Goal: Check status: Check status

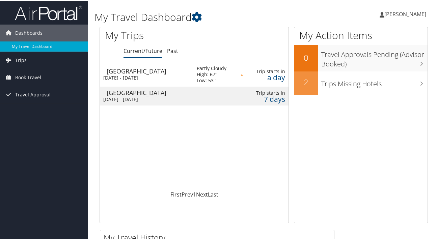
click at [184, 73] on div "[GEOGRAPHIC_DATA]" at bounding box center [148, 71] width 83 height 6
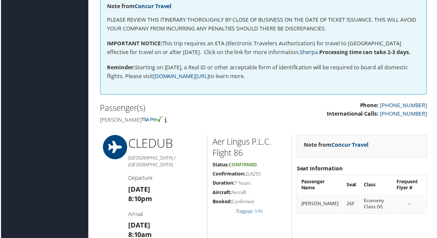
scroll to position [108, 0]
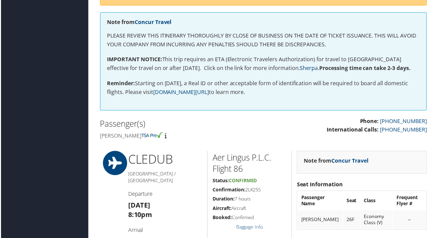
click at [319, 68] on link "Sherpa" at bounding box center [310, 68] width 18 height 7
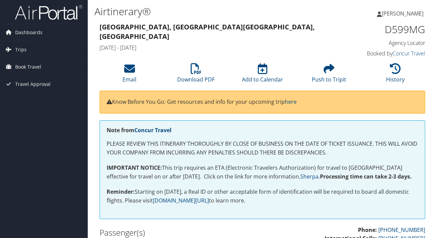
scroll to position [108, 0]
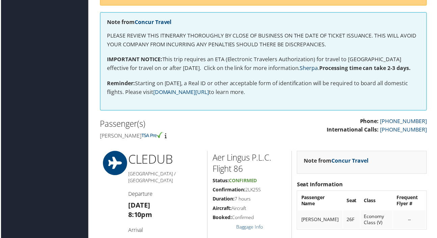
click at [319, 69] on link "Sherpa" at bounding box center [310, 68] width 18 height 7
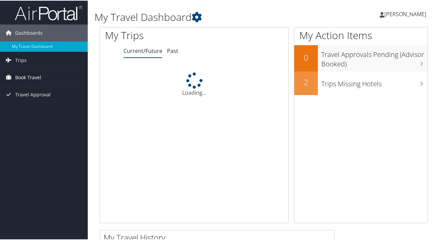
click at [14, 74] on link "Book Travel" at bounding box center [44, 77] width 88 height 17
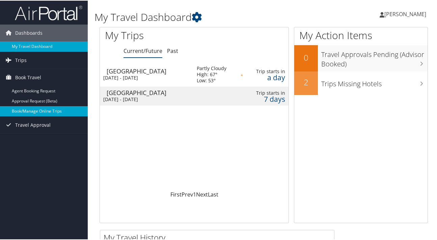
click at [51, 111] on link "Book/Manage Online Trips" at bounding box center [44, 111] width 88 height 10
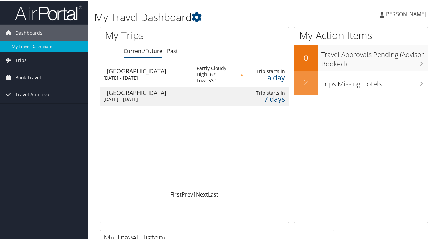
click at [147, 76] on div "[DATE] - [DATE]" at bounding box center [144, 77] width 83 height 6
